Goal: Information Seeking & Learning: Learn about a topic

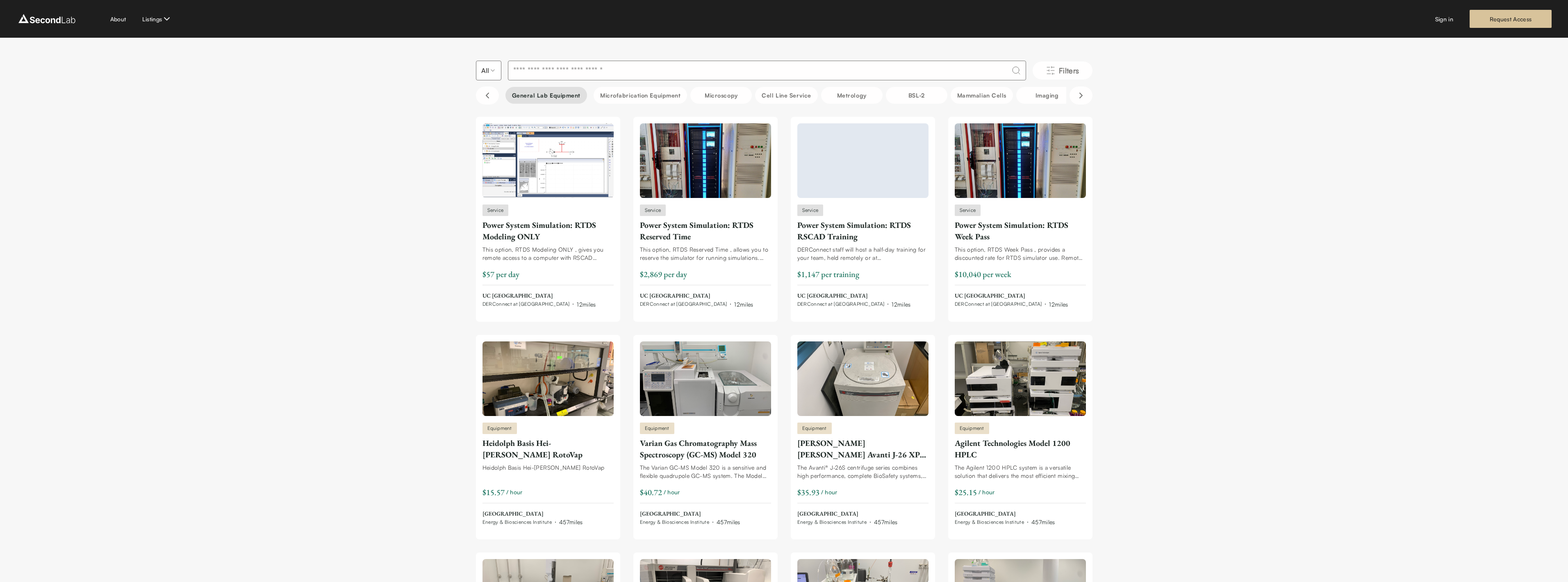
click at [536, 95] on button "General Lab equipment" at bounding box center [546, 96] width 82 height 17
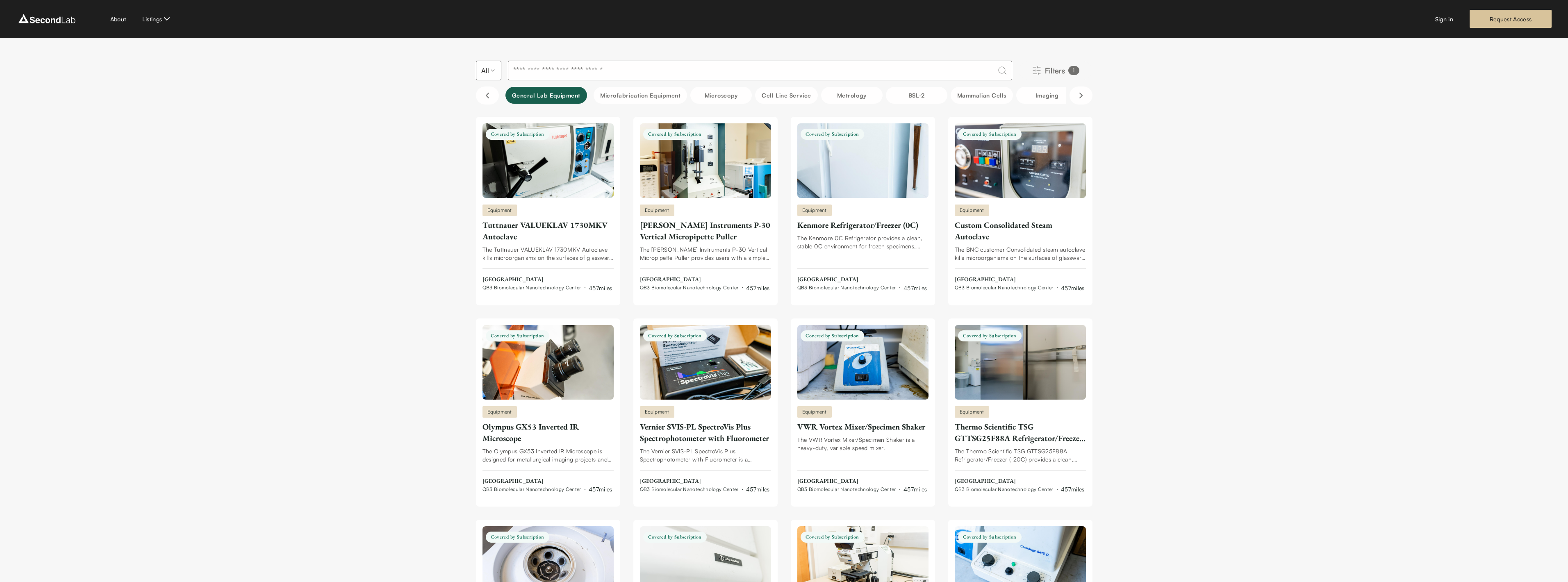
click at [1052, 71] on span "Filters" at bounding box center [1055, 70] width 21 height 12
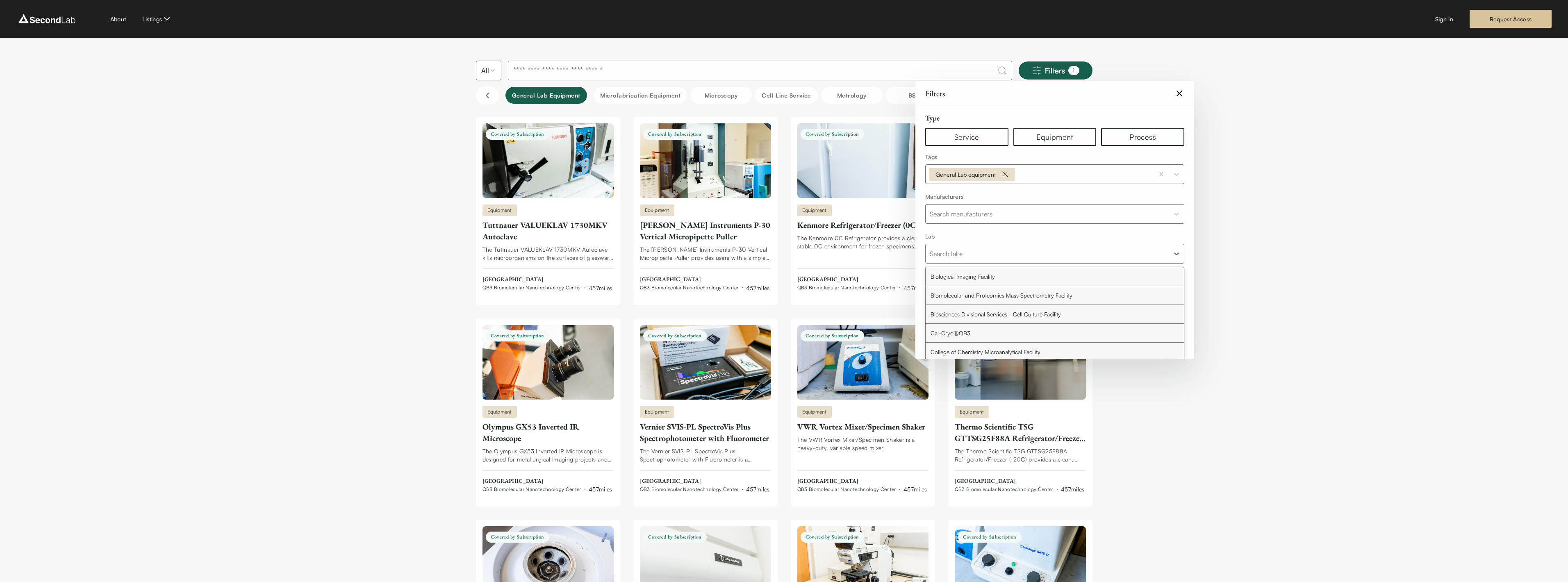
click at [1011, 258] on div at bounding box center [1047, 253] width 235 height 12
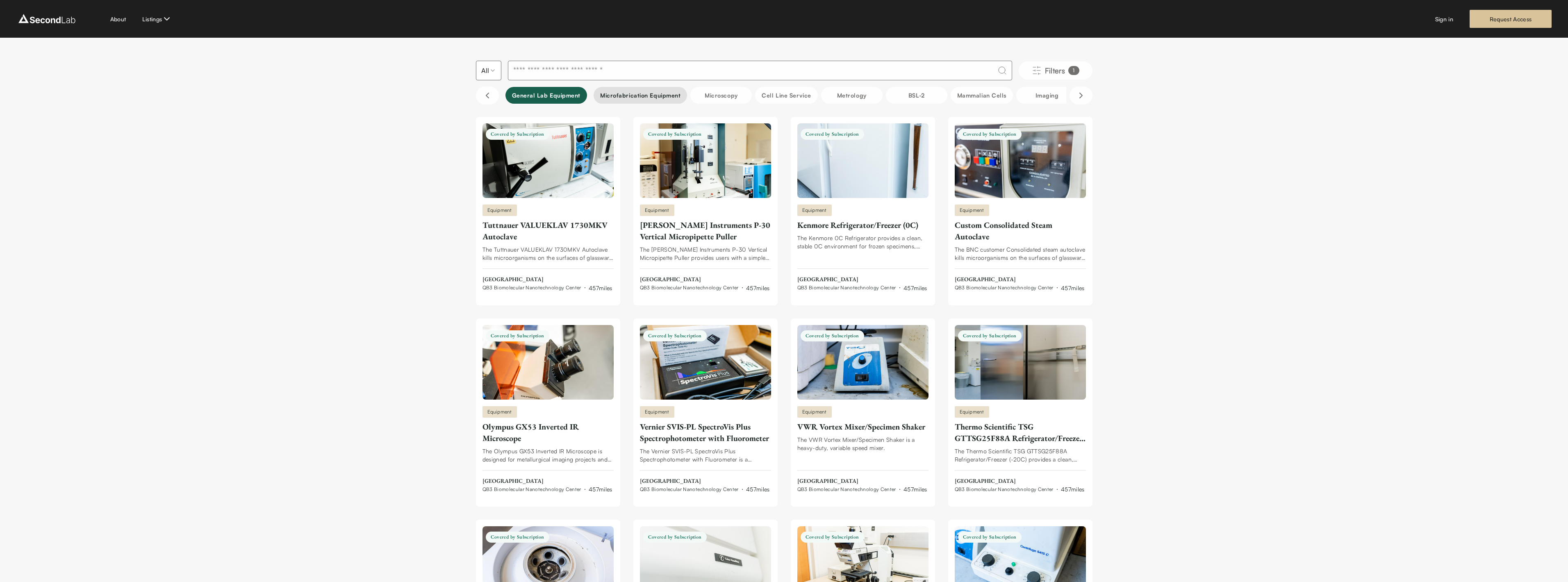
click at [640, 96] on button "Microfabrication Equipment" at bounding box center [640, 96] width 94 height 17
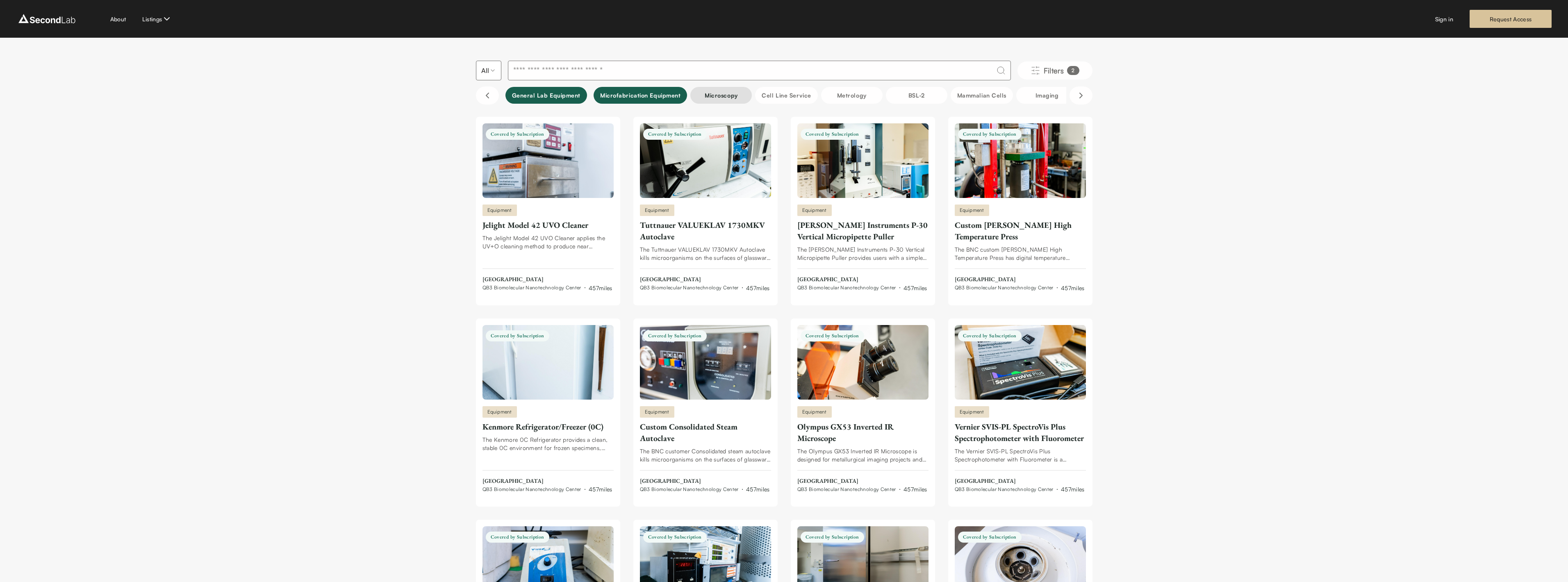
click at [723, 93] on button "Microscopy" at bounding box center [721, 96] width 61 height 17
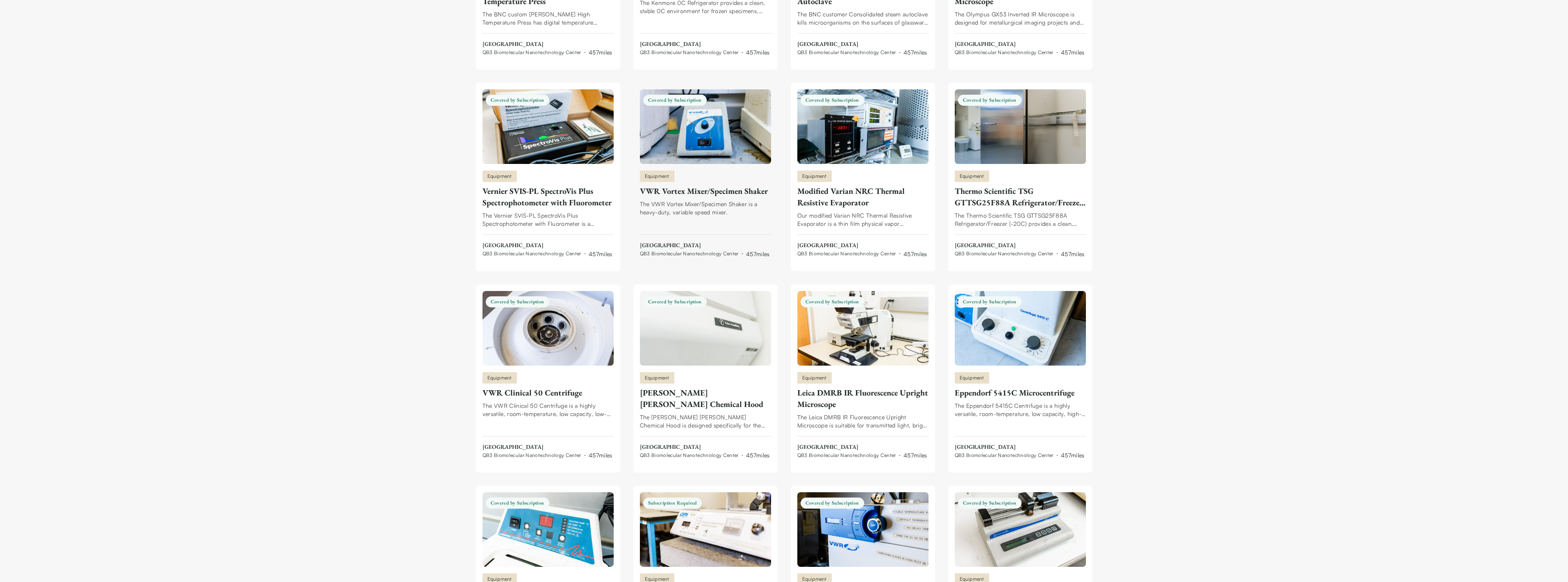
scroll to position [455, 0]
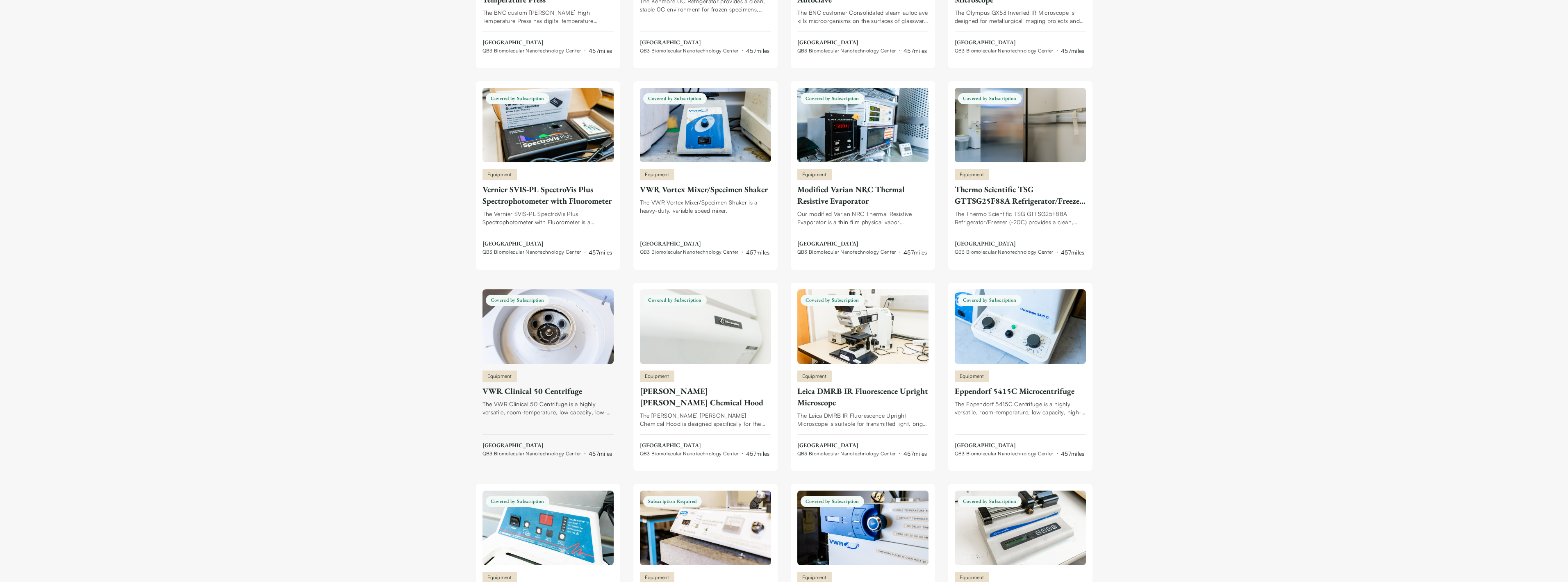
click at [545, 384] on div "Equipment VWR Clinical 50 Centrifuge The VWR Clinical 50 Centrifuge is a highly…" at bounding box center [548, 415] width 131 height 88
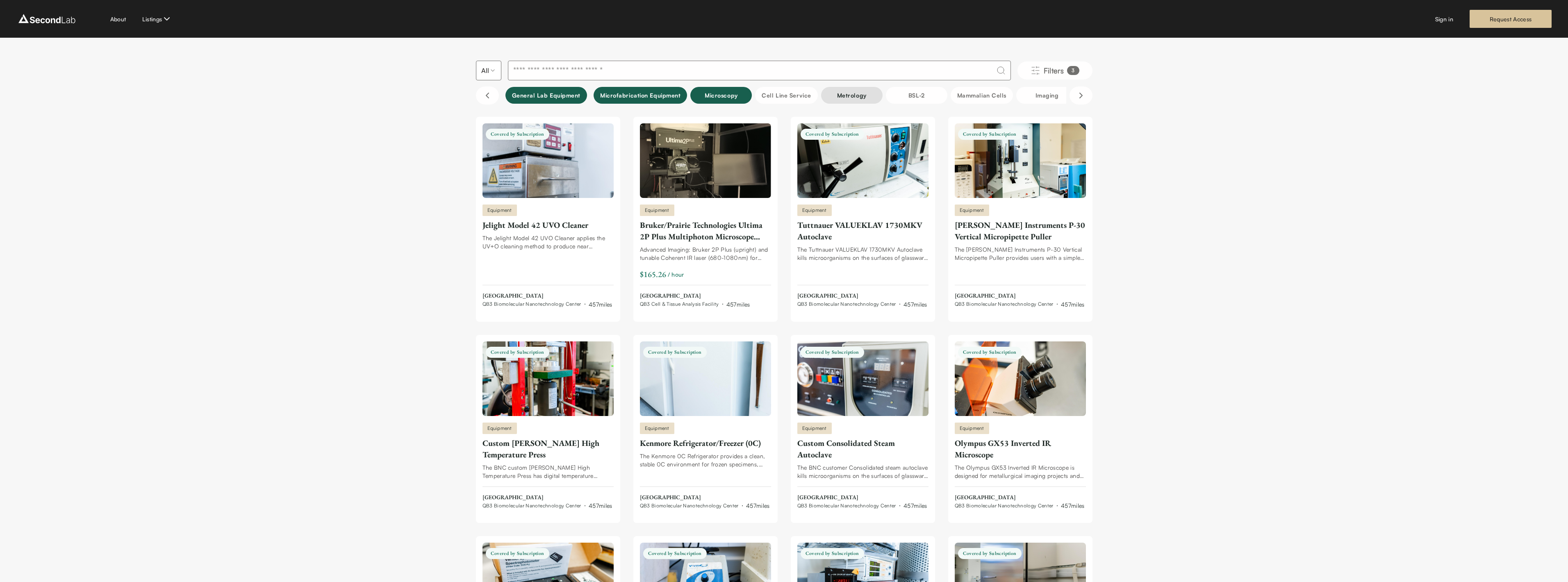
scroll to position [0, 0]
click at [1065, 73] on button "Filters 3" at bounding box center [1055, 71] width 75 height 18
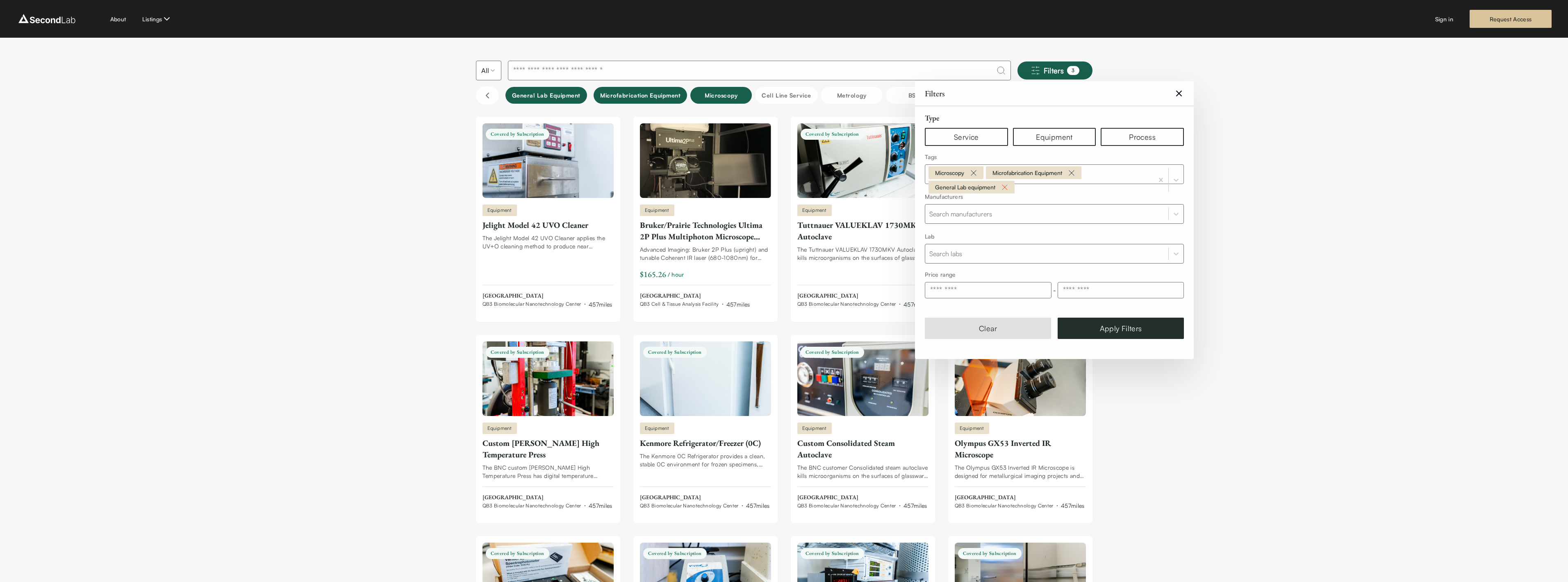
click at [1006, 188] on icon "Remove General Lab equipment" at bounding box center [1005, 188] width 10 height 10
click at [975, 174] on icon "Remove Microscopy" at bounding box center [973, 174] width 10 height 10
click at [1018, 175] on icon "Remove Microfabrication Equipment" at bounding box center [1014, 174] width 10 height 10
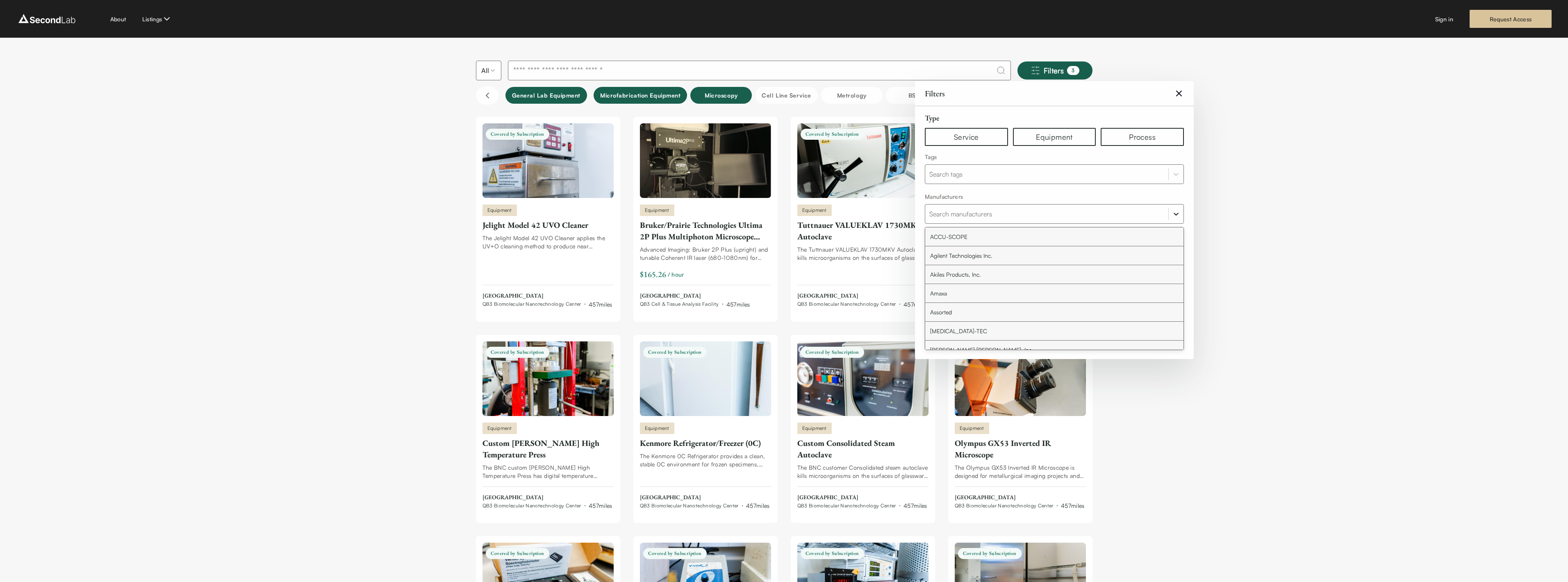
click at [1174, 211] on icon at bounding box center [1175, 214] width 8 height 8
click at [1177, 253] on icon at bounding box center [1175, 253] width 8 height 8
click at [979, 277] on div "Biological Imaging Facility" at bounding box center [1054, 276] width 258 height 19
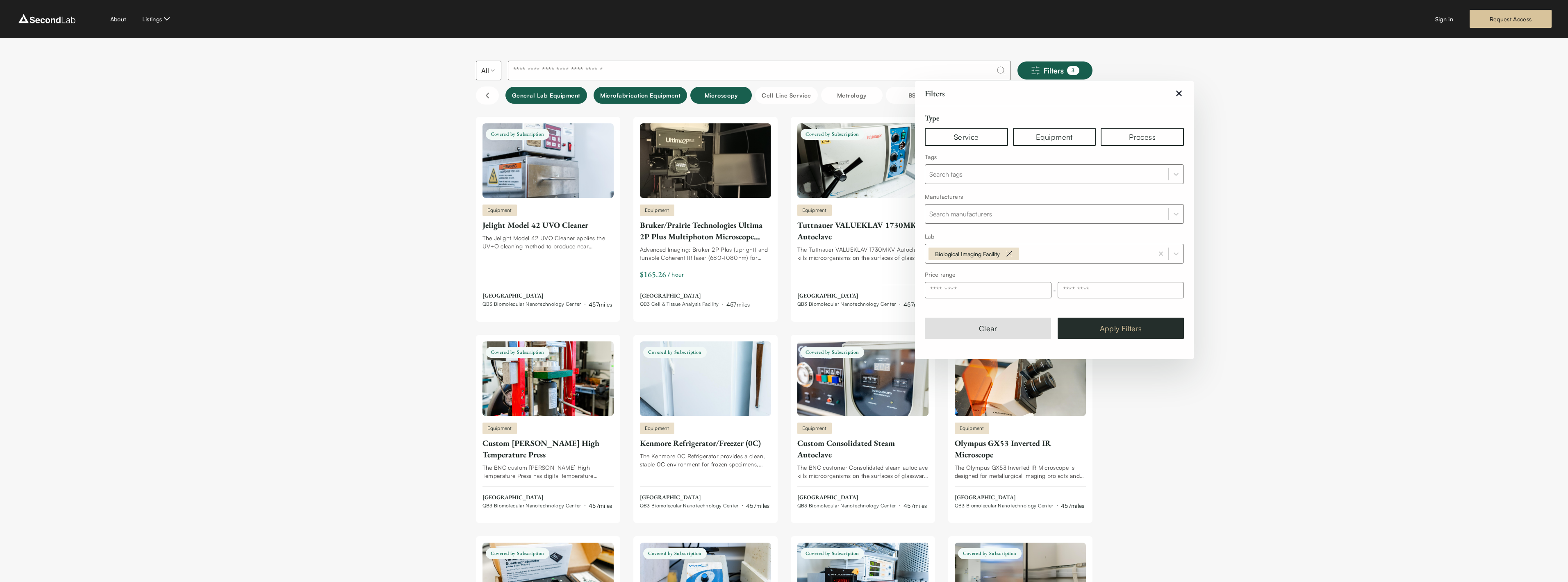
click at [1111, 334] on button "Apply Filters" at bounding box center [1121, 328] width 126 height 21
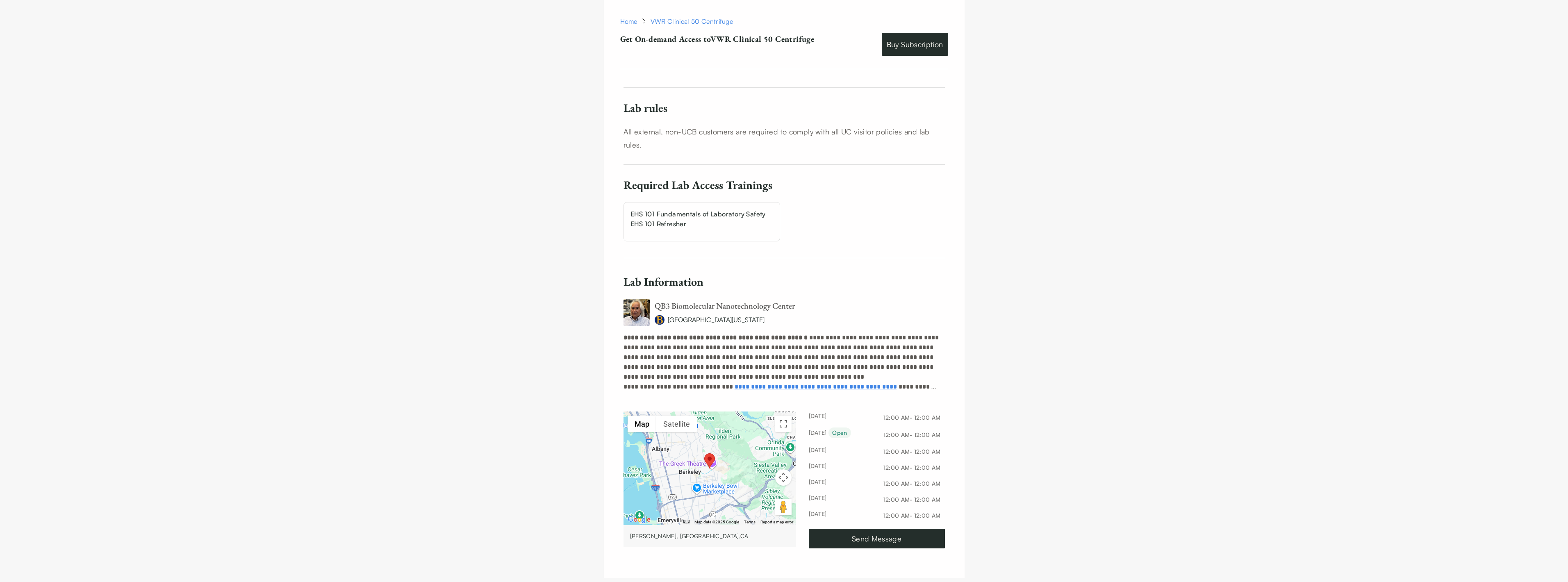
scroll to position [586, 0]
